Goal: Task Accomplishment & Management: Manage account settings

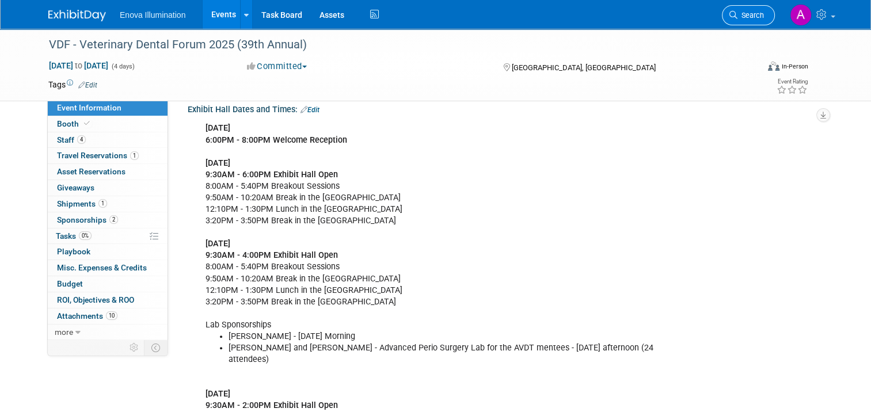
click at [773, 20] on link "Search" at bounding box center [748, 15] width 53 height 20
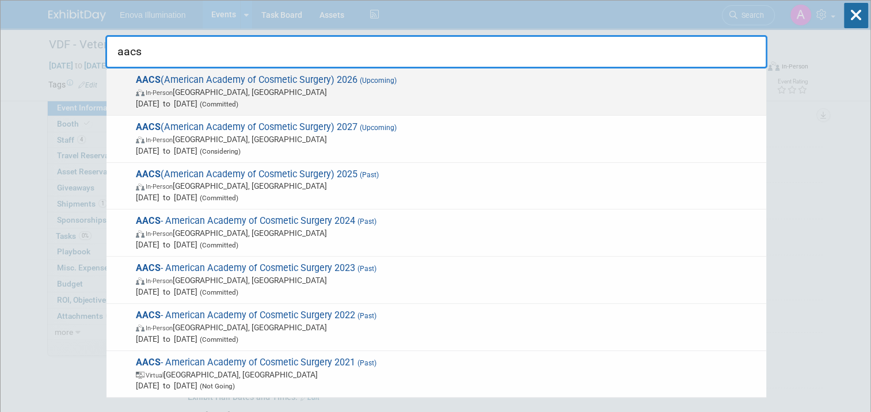
type input "aacs"
click at [228, 81] on span "AACS (American Academy of Cosmetic Surgery) 2026 (Upcoming) In-Person Tampa, FL…" at bounding box center [446, 91] width 628 height 35
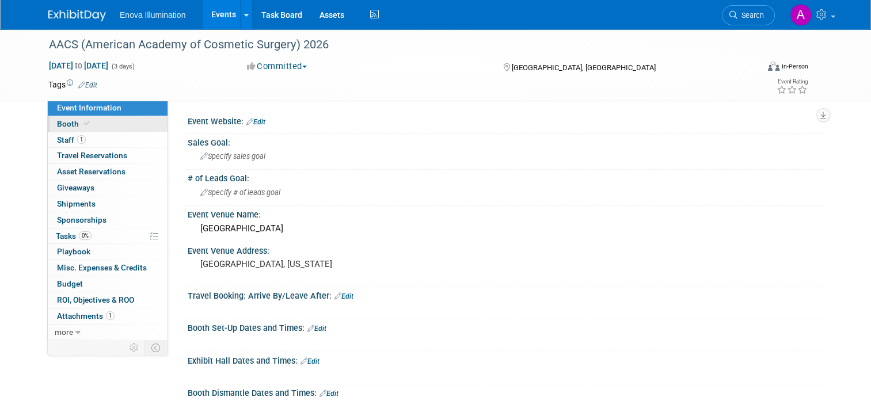
click at [114, 123] on link "Booth" at bounding box center [108, 124] width 120 height 16
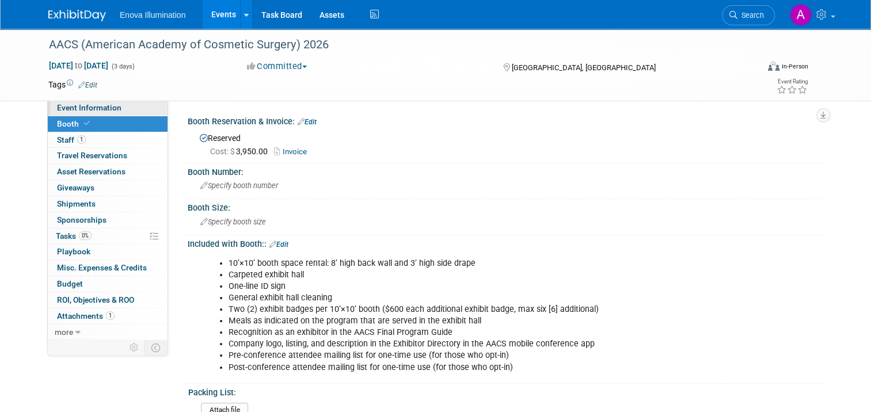
click at [94, 108] on span "Event Information" at bounding box center [89, 107] width 64 height 9
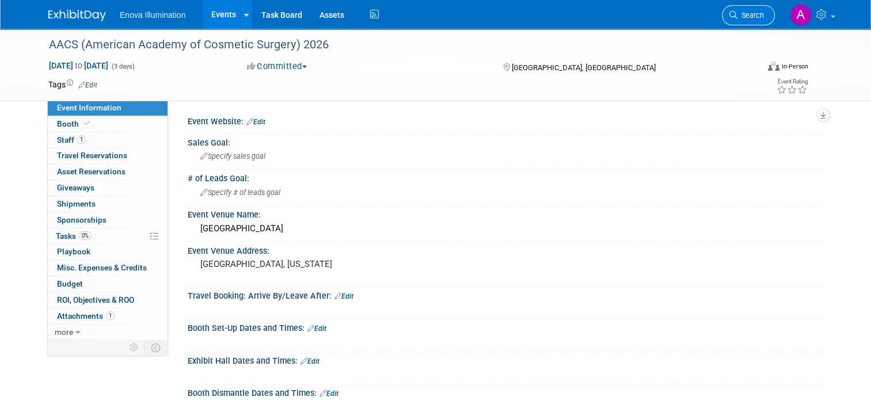
click at [752, 14] on span "Search" at bounding box center [750, 15] width 26 height 9
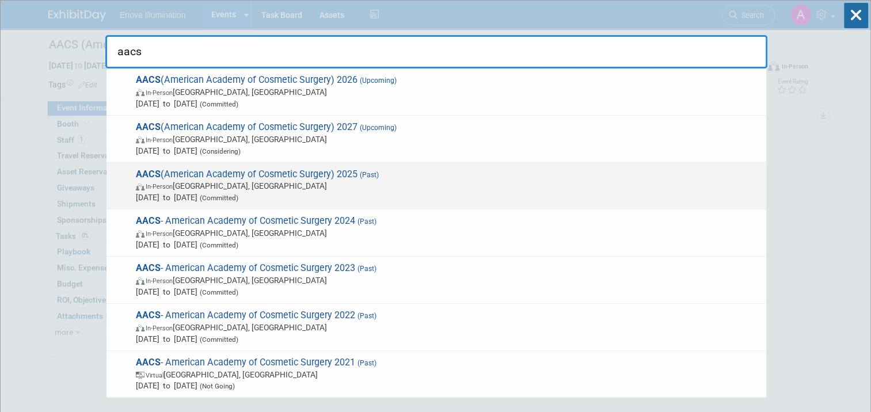
type input "aacs"
click at [191, 172] on span "AACS (American Academy of Cosmetic Surgery) 2025 (Past) In-Person [GEOGRAPHIC_D…" at bounding box center [446, 186] width 628 height 35
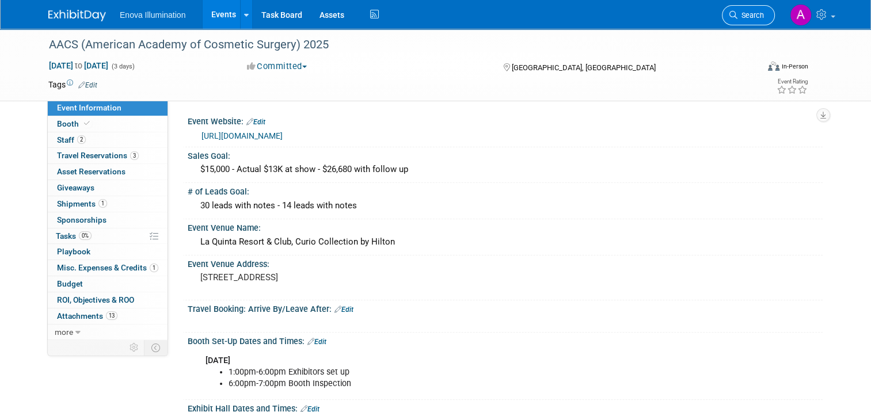
click at [751, 10] on link "Search" at bounding box center [748, 15] width 53 height 20
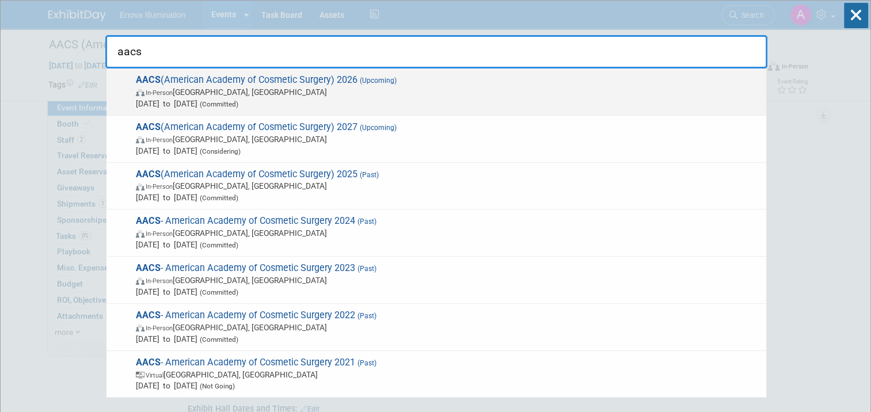
type input "aacs"
click at [189, 74] on span "AACS (American Academy of Cosmetic Surgery) 2026 (Upcoming) In-Person [GEOGRAPH…" at bounding box center [446, 91] width 628 height 35
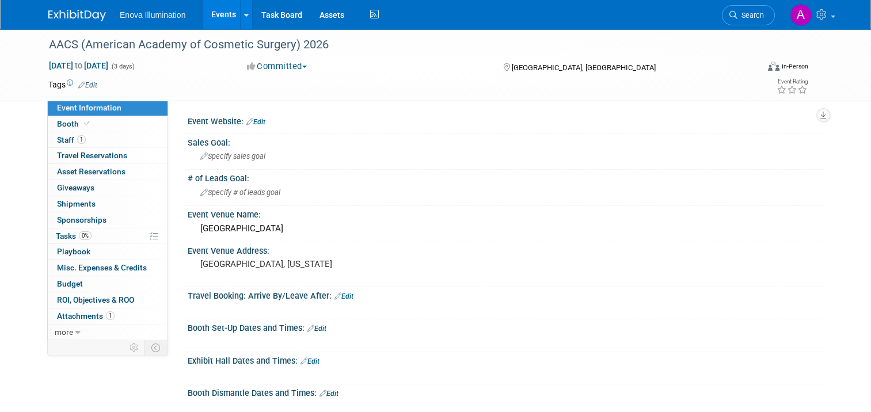
click at [256, 120] on link "Edit" at bounding box center [255, 122] width 19 height 8
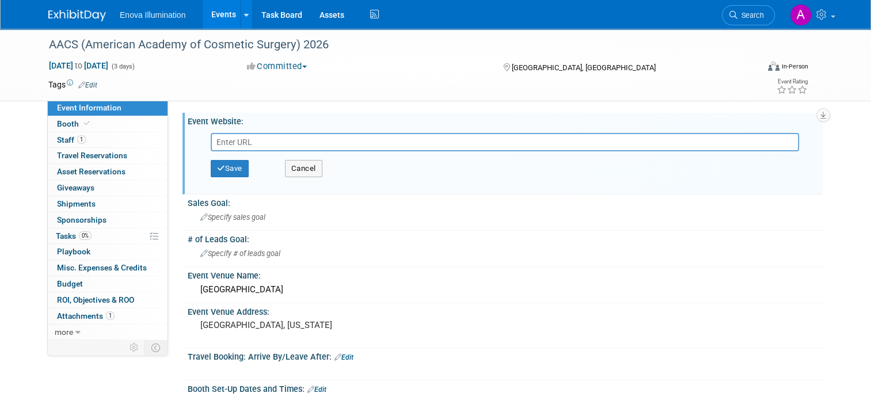
click at [238, 142] on input "text" at bounding box center [505, 142] width 588 height 18
type input "https://aacs2026.cosmeticsurgery.org/"
click at [235, 170] on button "Save" at bounding box center [230, 168] width 38 height 17
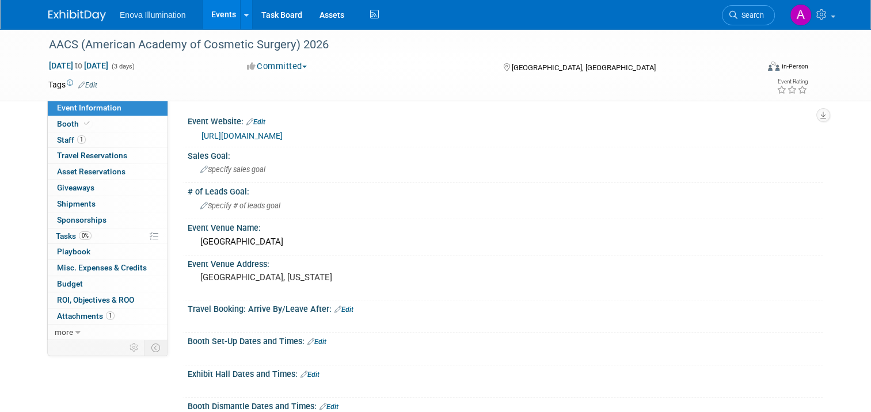
click at [57, 12] on img at bounding box center [77, 16] width 58 height 12
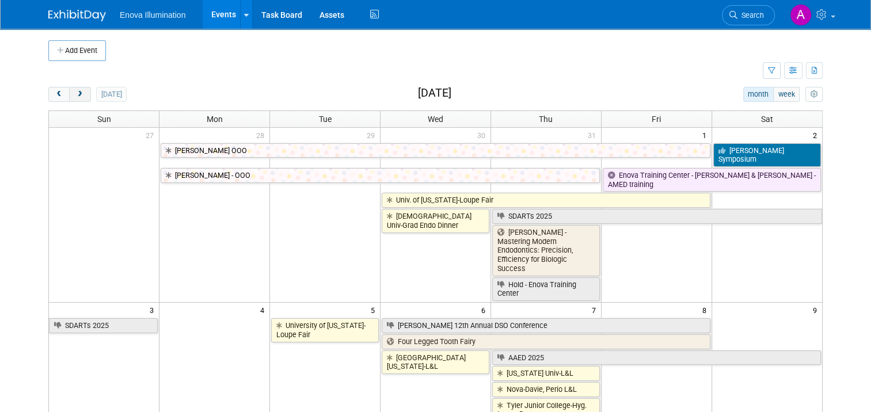
click at [75, 92] on span "next" at bounding box center [79, 94] width 9 height 7
